Goal: Task Accomplishment & Management: Manage account settings

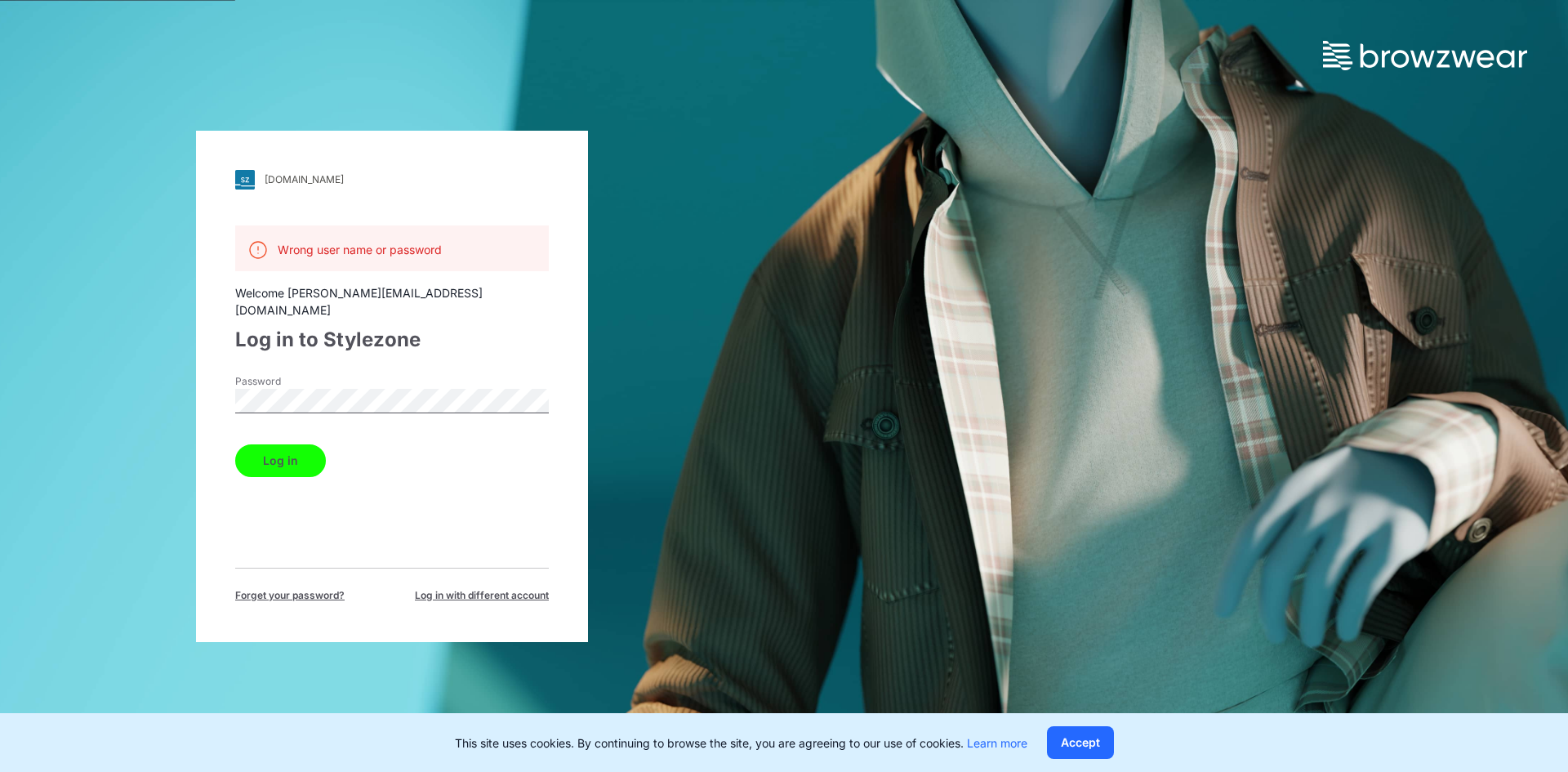
click at [310, 447] on button "Log in" at bounding box center [281, 460] width 91 height 32
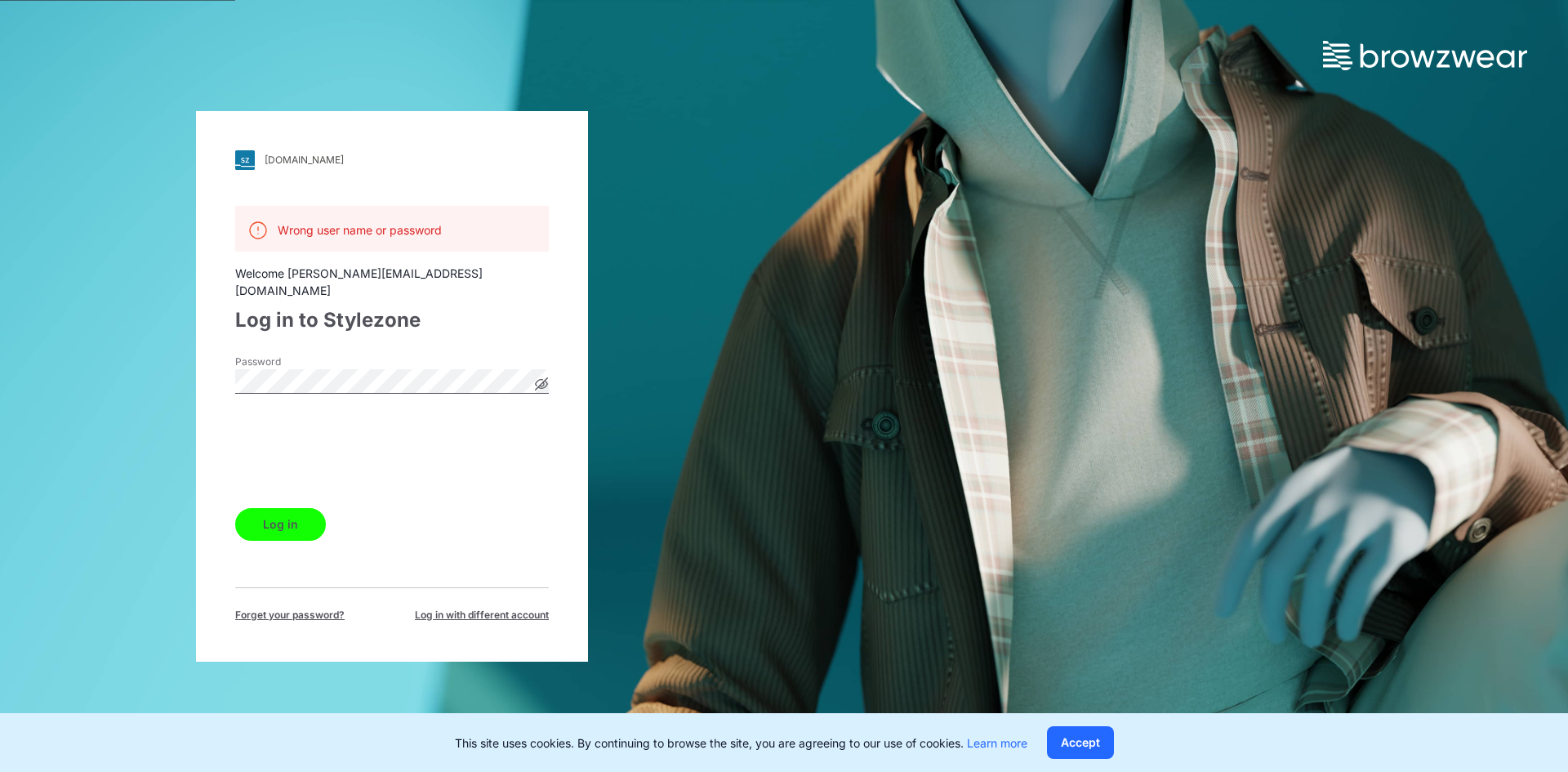
click at [315, 607] on span "Forget your password?" at bounding box center [290, 614] width 109 height 15
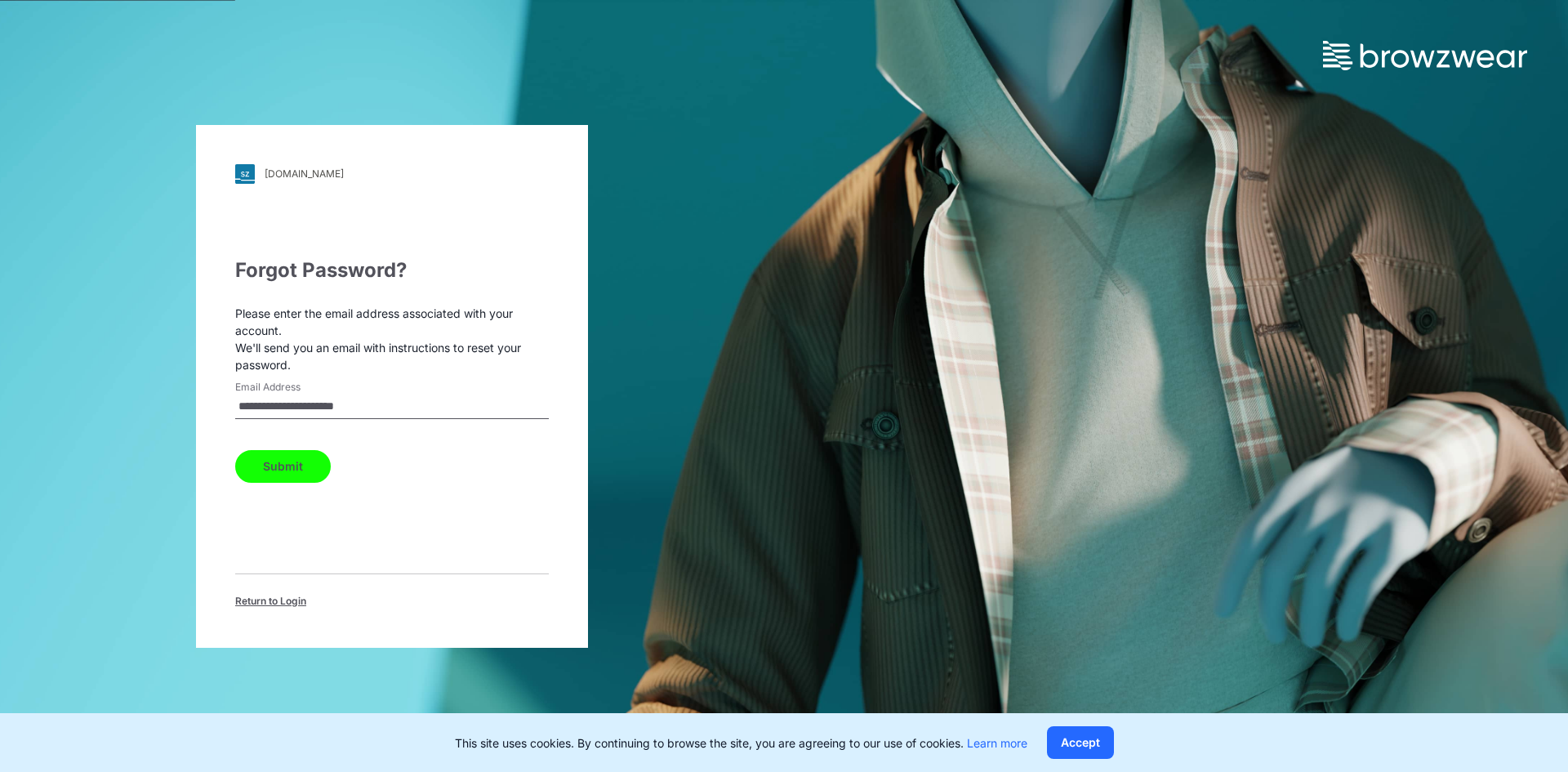
click at [289, 469] on button "Submit" at bounding box center [283, 466] width 95 height 32
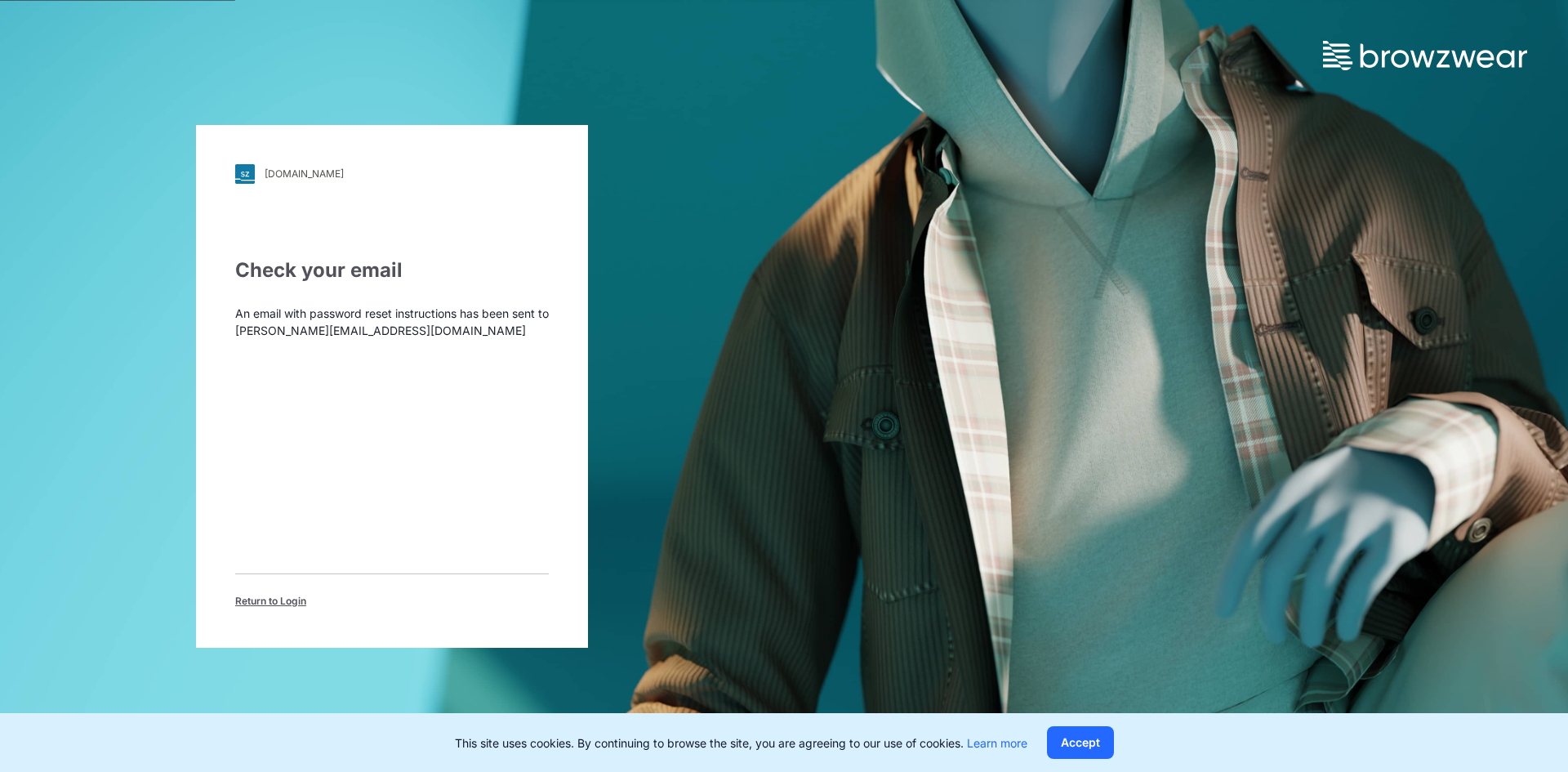
click at [436, 332] on p "An email with password reset instructions has been sent to whitney_su@coddy.com…" at bounding box center [392, 321] width 313 height 34
drag, startPoint x: 402, startPoint y: 333, endPoint x: 250, endPoint y: 336, distance: 152.0
click at [250, 336] on p "An email with password reset instructions has been sent to whitney_su@coddy.com…" at bounding box center [392, 321] width 313 height 34
click at [476, 488] on div "Check your email An email with password reset instructions has been sent to whi…" at bounding box center [392, 432] width 313 height 353
click at [397, 385] on div "Check your email An email with password reset instructions has been sent to whi…" at bounding box center [392, 432] width 313 height 353
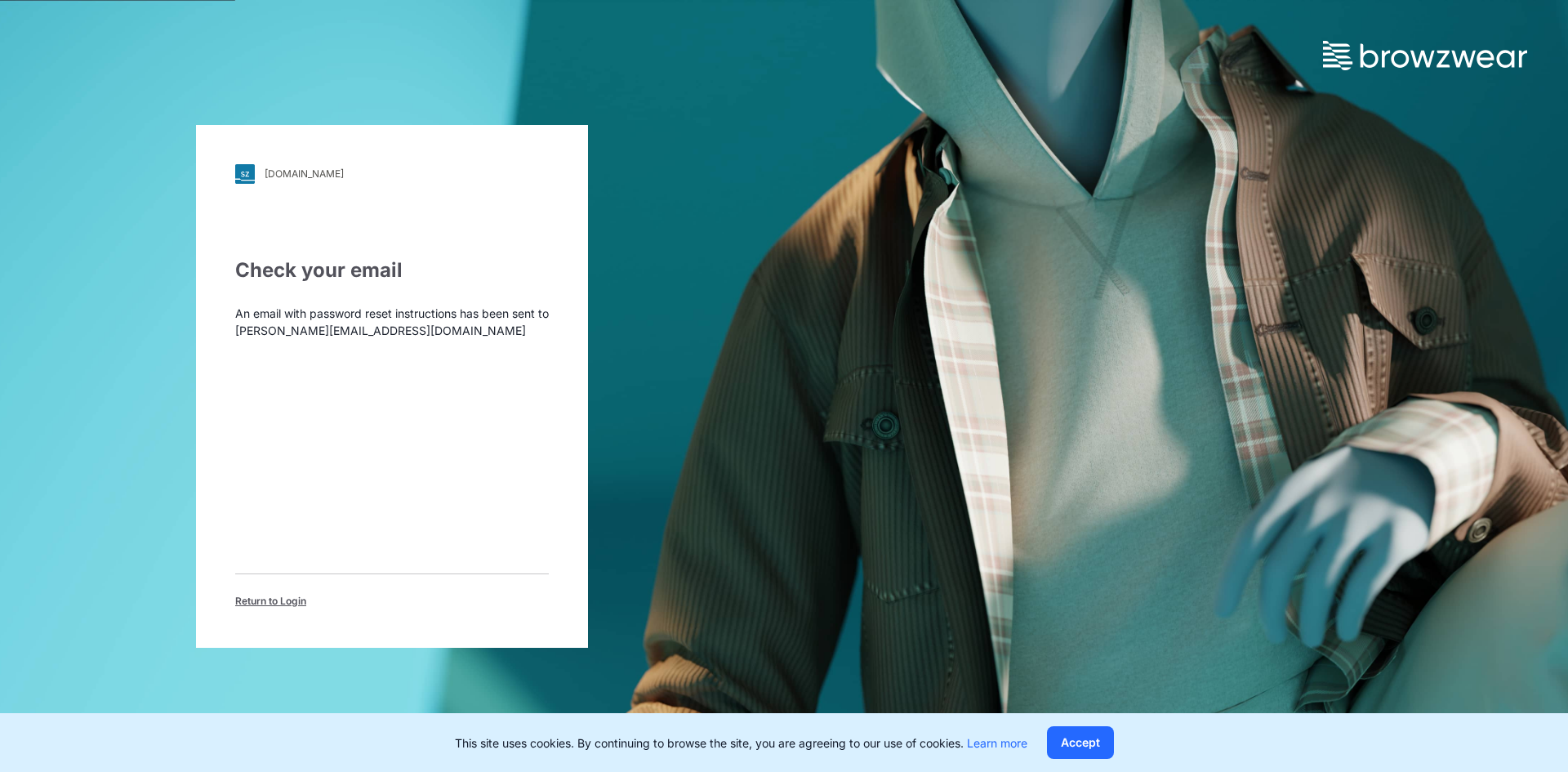
click at [285, 603] on span "Return to Login" at bounding box center [271, 600] width 71 height 15
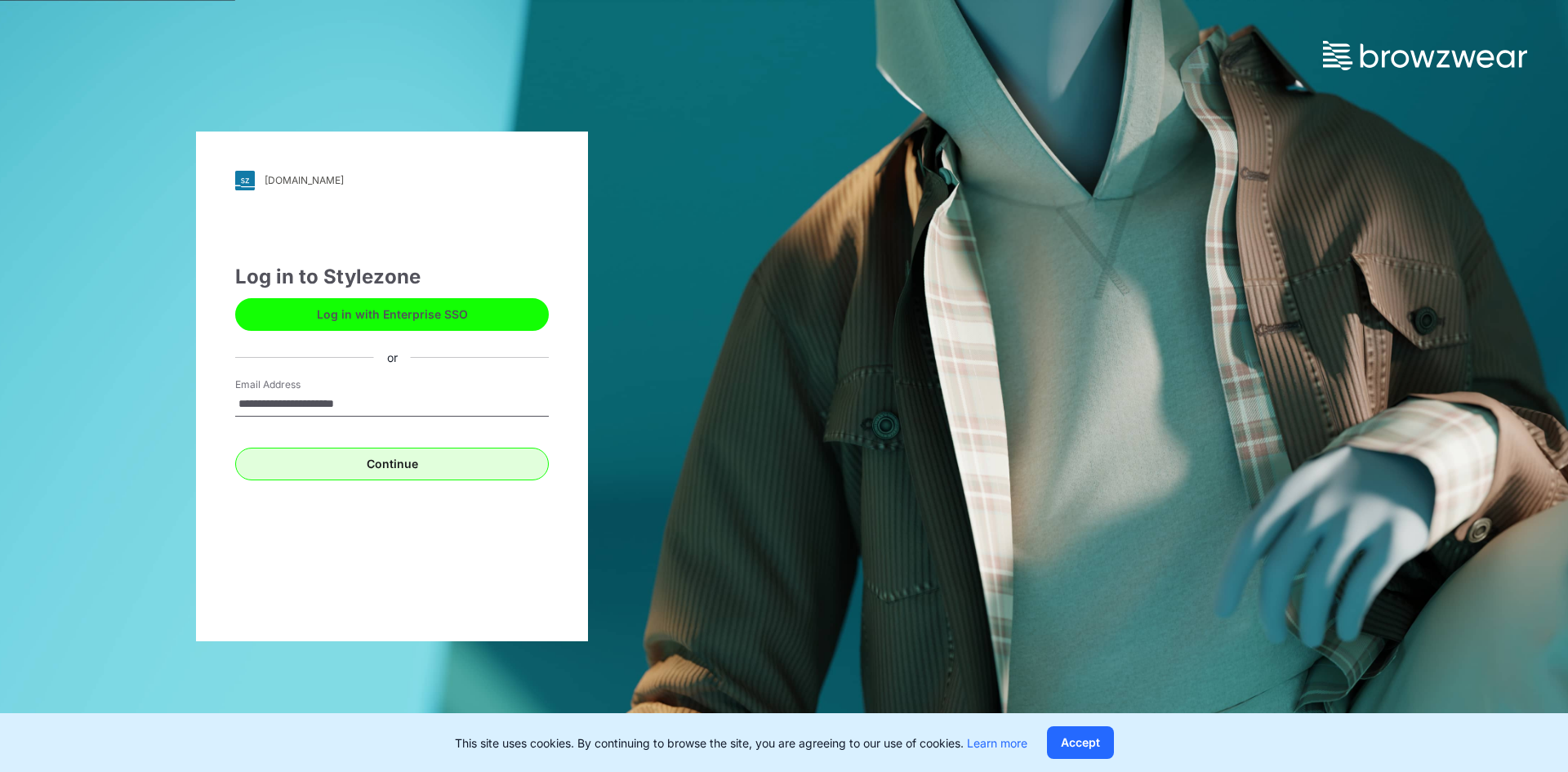
type input "**********"
click at [419, 467] on button "Continue" at bounding box center [392, 463] width 313 height 32
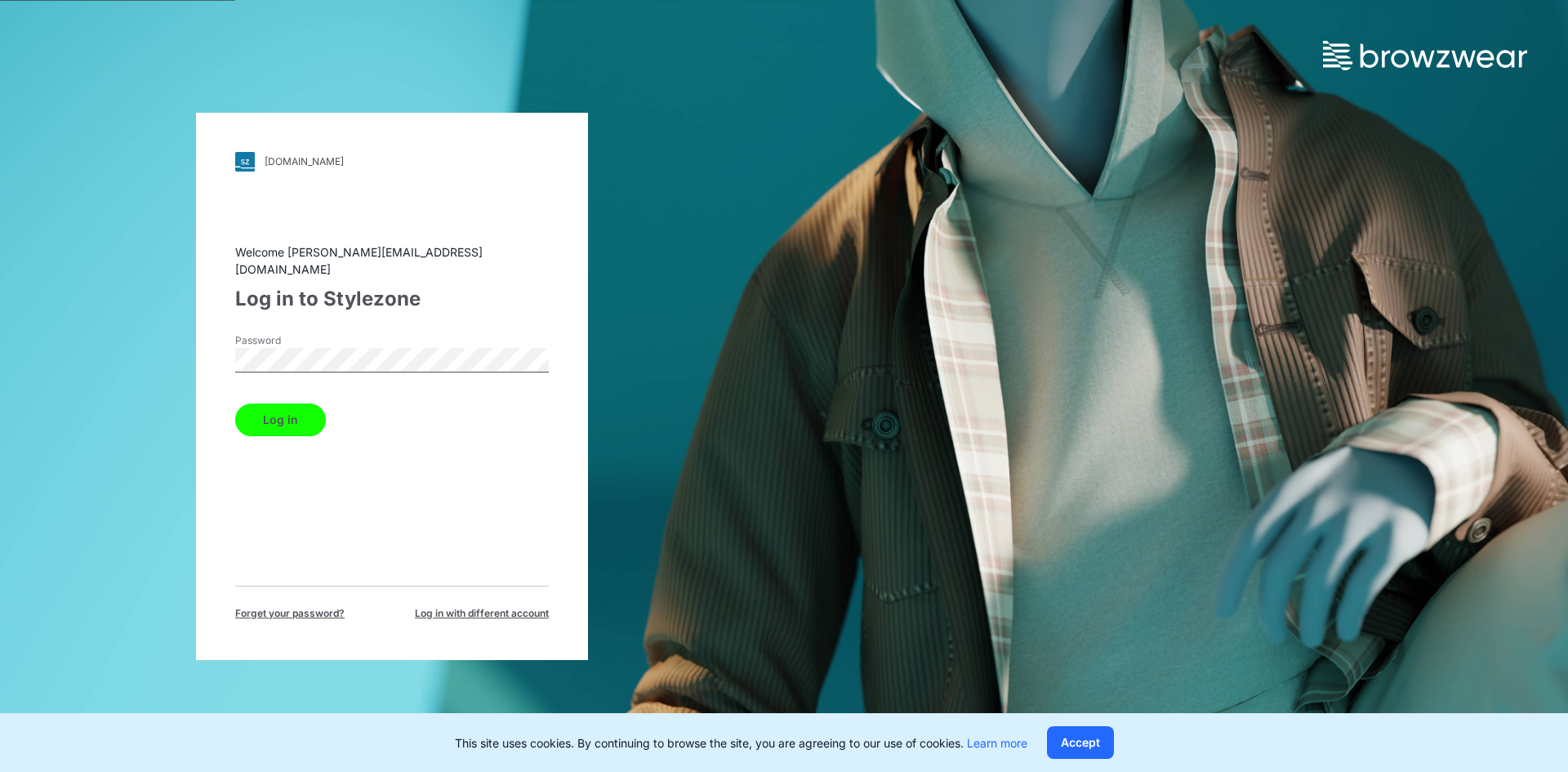
click at [274, 426] on button "Log in" at bounding box center [281, 419] width 91 height 32
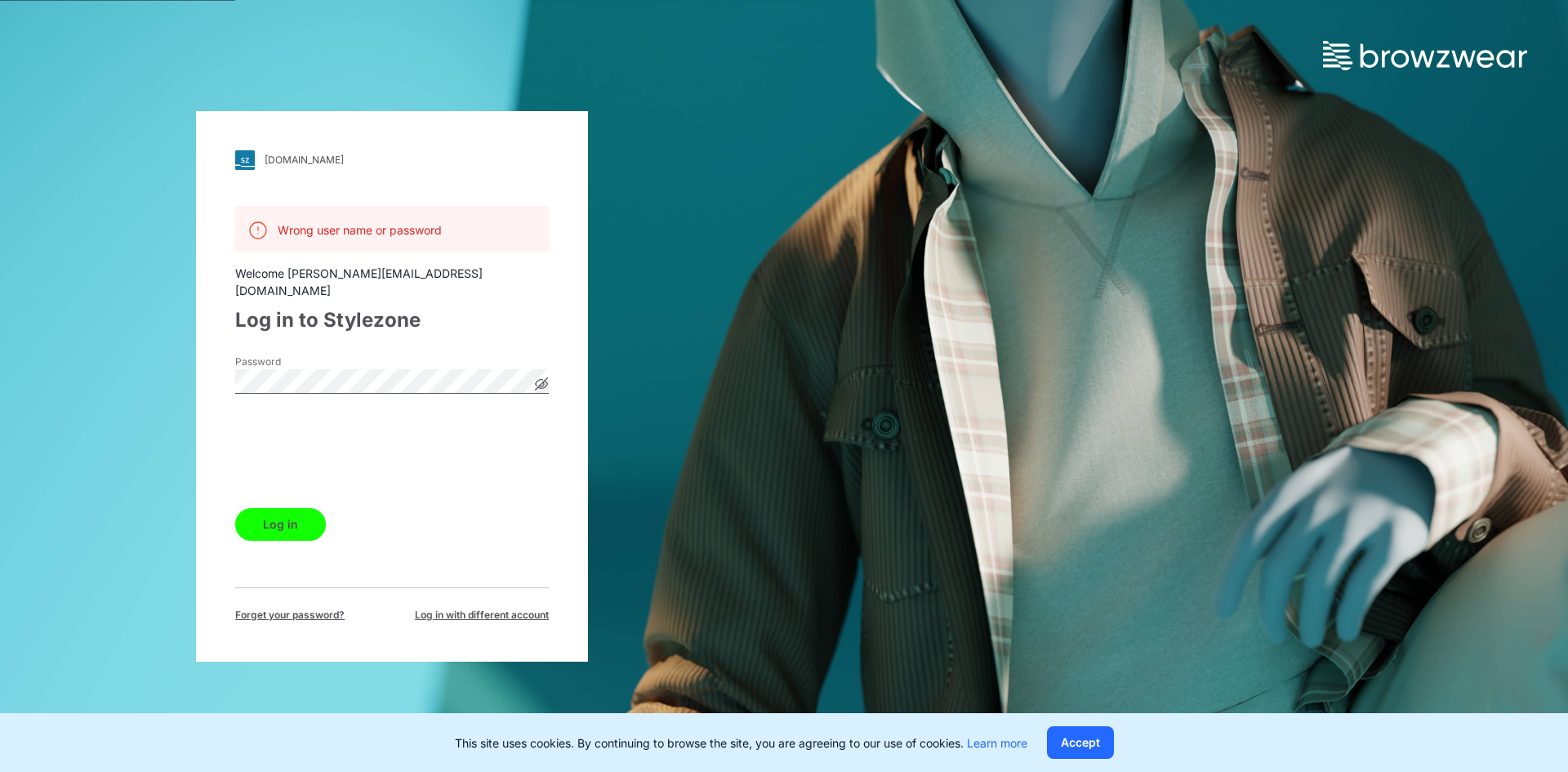
click at [281, 517] on button "Log in" at bounding box center [281, 523] width 91 height 32
click at [184, 378] on div "dcsg.stylezone.com Loading... Wrong user name or password Welcome whitney_su@co…" at bounding box center [392, 386] width 784 height 772
click at [270, 515] on button "Log in" at bounding box center [281, 523] width 91 height 32
click at [547, 376] on div "dcsg.stylezone.com Loading... Wrong user name or password Welcome whitney_su@co…" at bounding box center [392, 386] width 392 height 551
click at [543, 378] on icon at bounding box center [542, 383] width 12 height 12
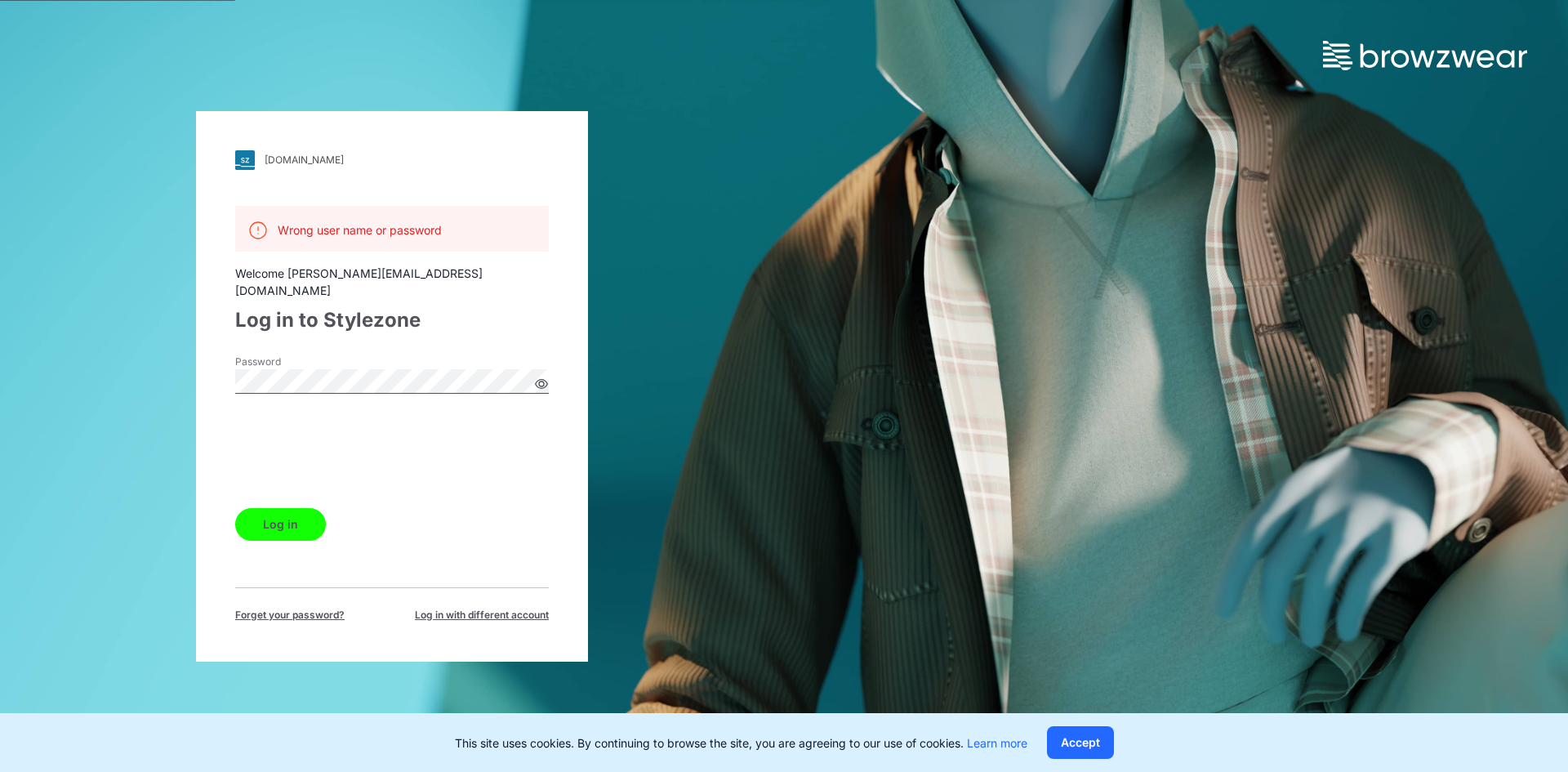
click at [543, 379] on icon at bounding box center [542, 383] width 12 height 9
click at [186, 373] on div "dcsg.stylezone.com Loading... Wrong user name or password Welcome whitney_su@co…" at bounding box center [392, 386] width 784 height 772
click at [297, 526] on button "Log in" at bounding box center [281, 523] width 91 height 32
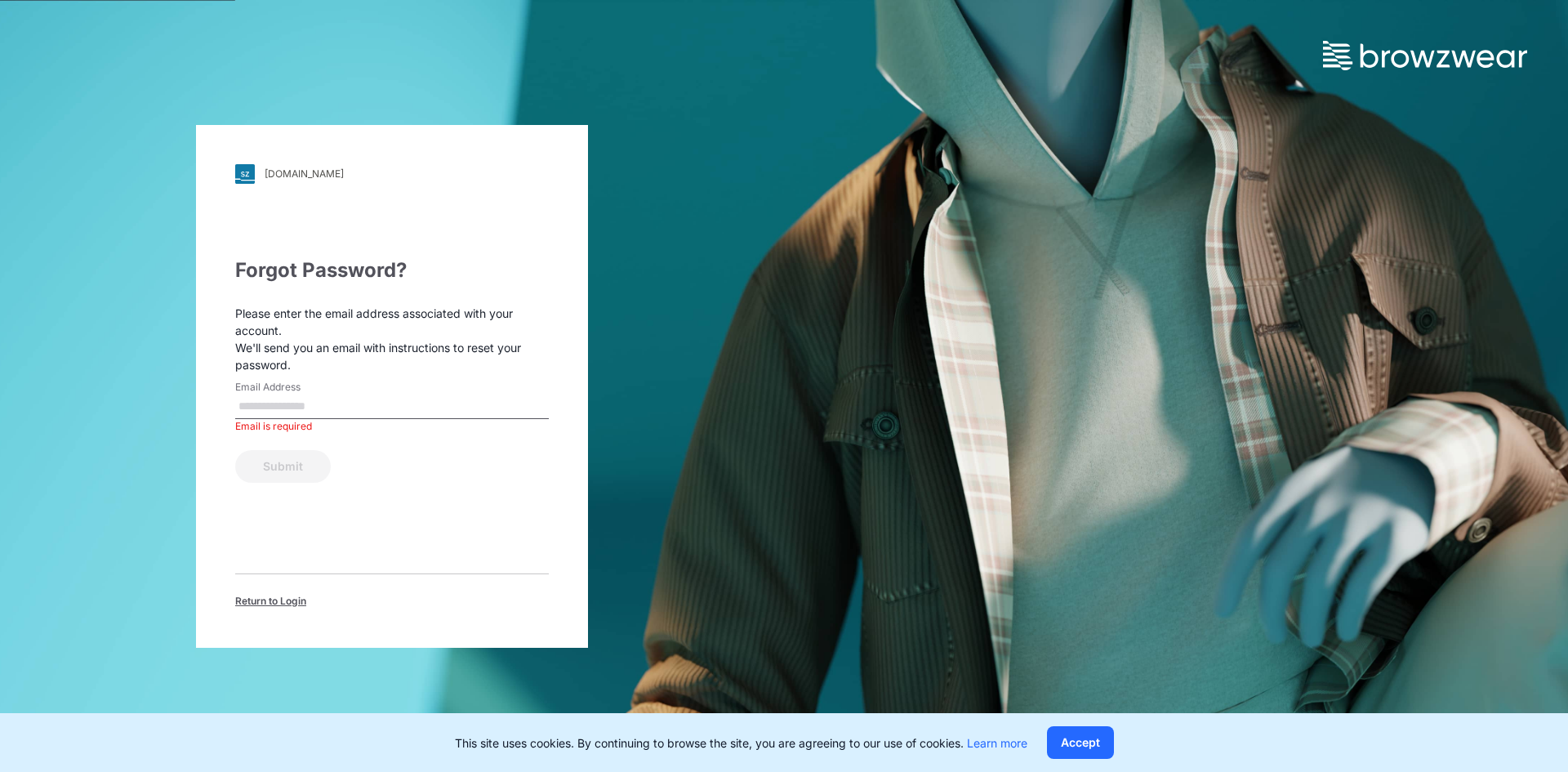
click at [349, 401] on input "Email Address" at bounding box center [392, 407] width 313 height 25
type input "**********"
click at [301, 472] on button "Submit" at bounding box center [283, 466] width 95 height 32
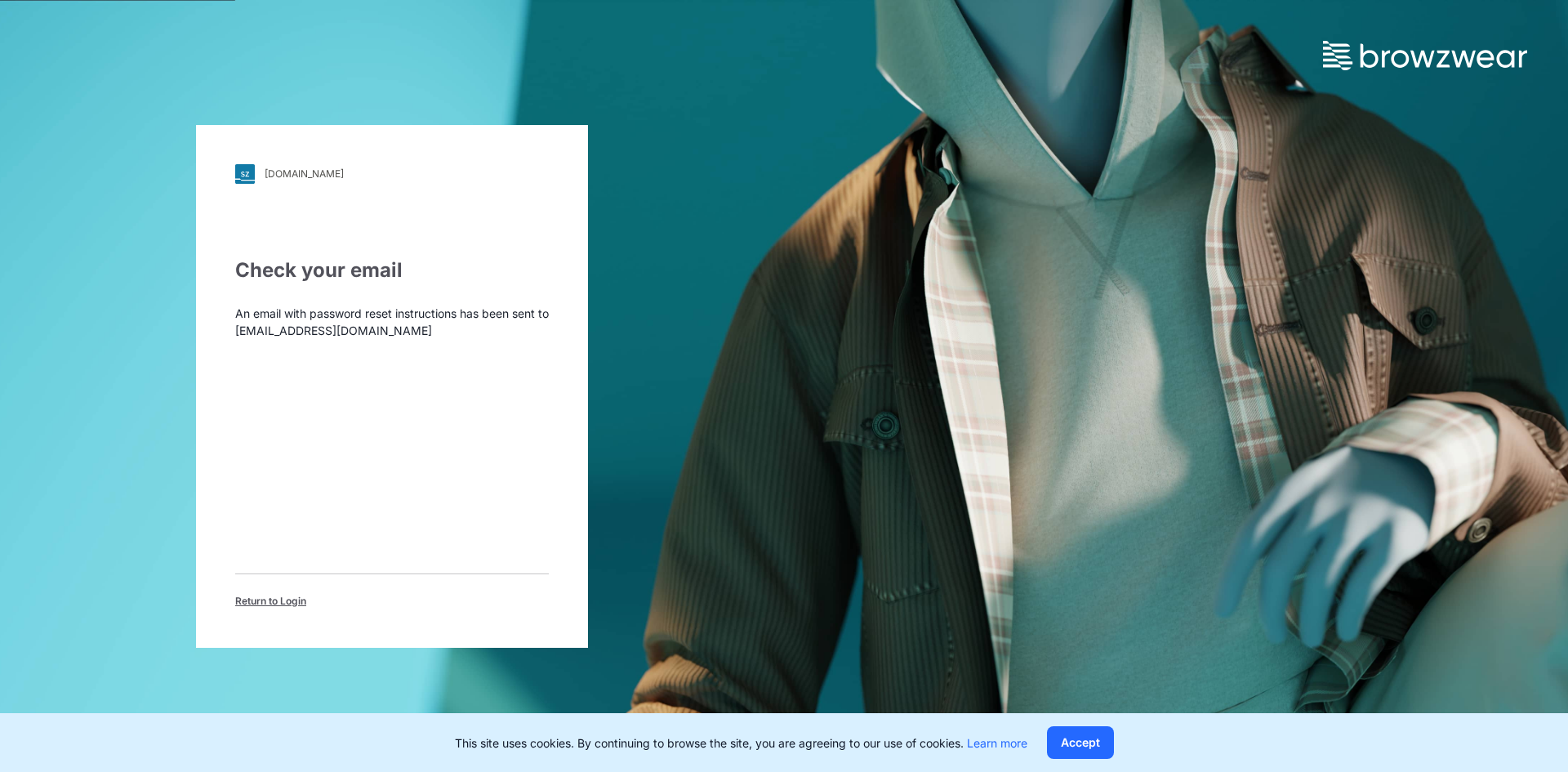
click at [286, 600] on span "Return to Login" at bounding box center [271, 600] width 71 height 15
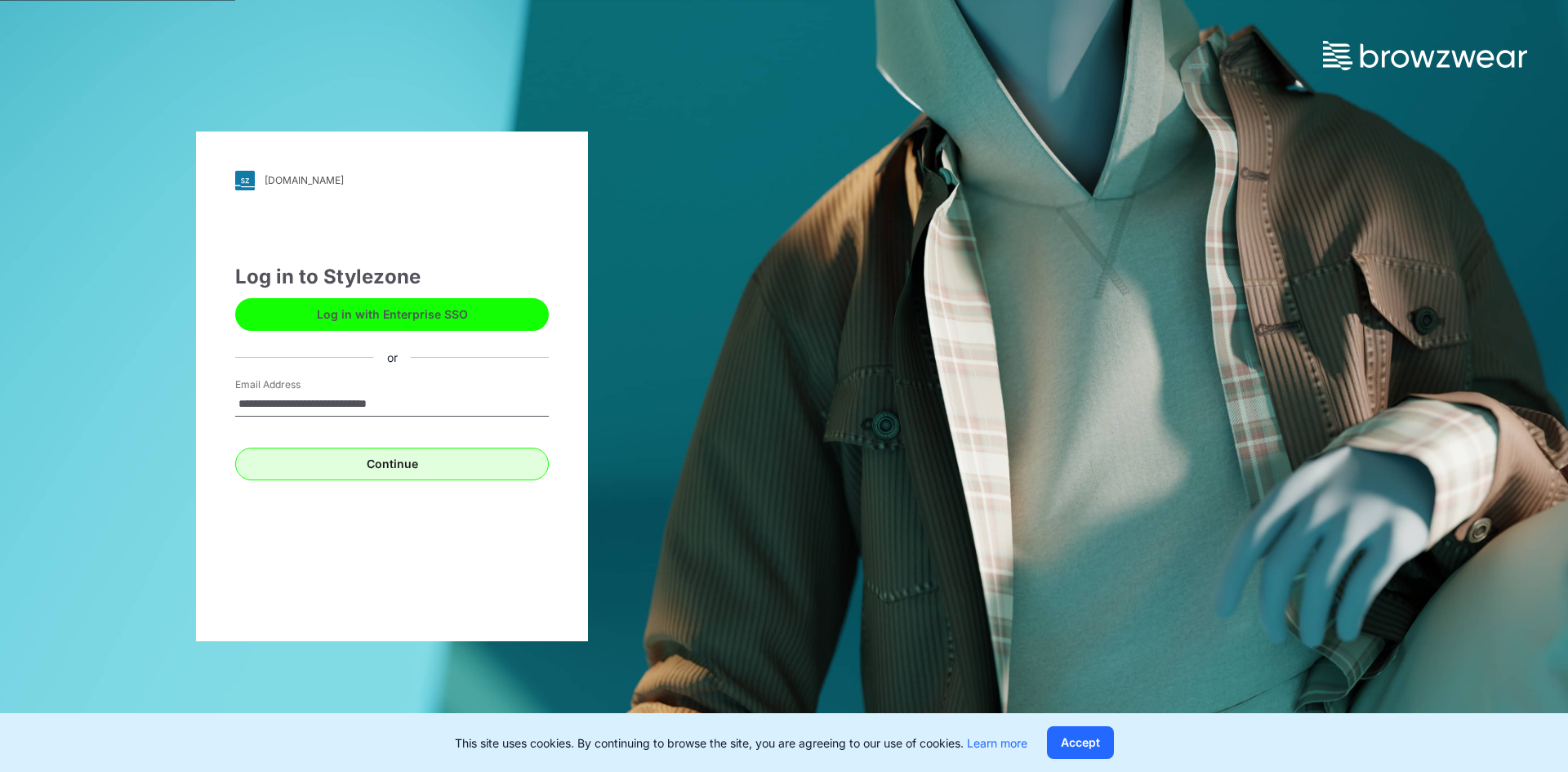
type input "**********"
click at [390, 472] on button "Continue" at bounding box center [392, 463] width 313 height 32
